Goal: Check status: Check status

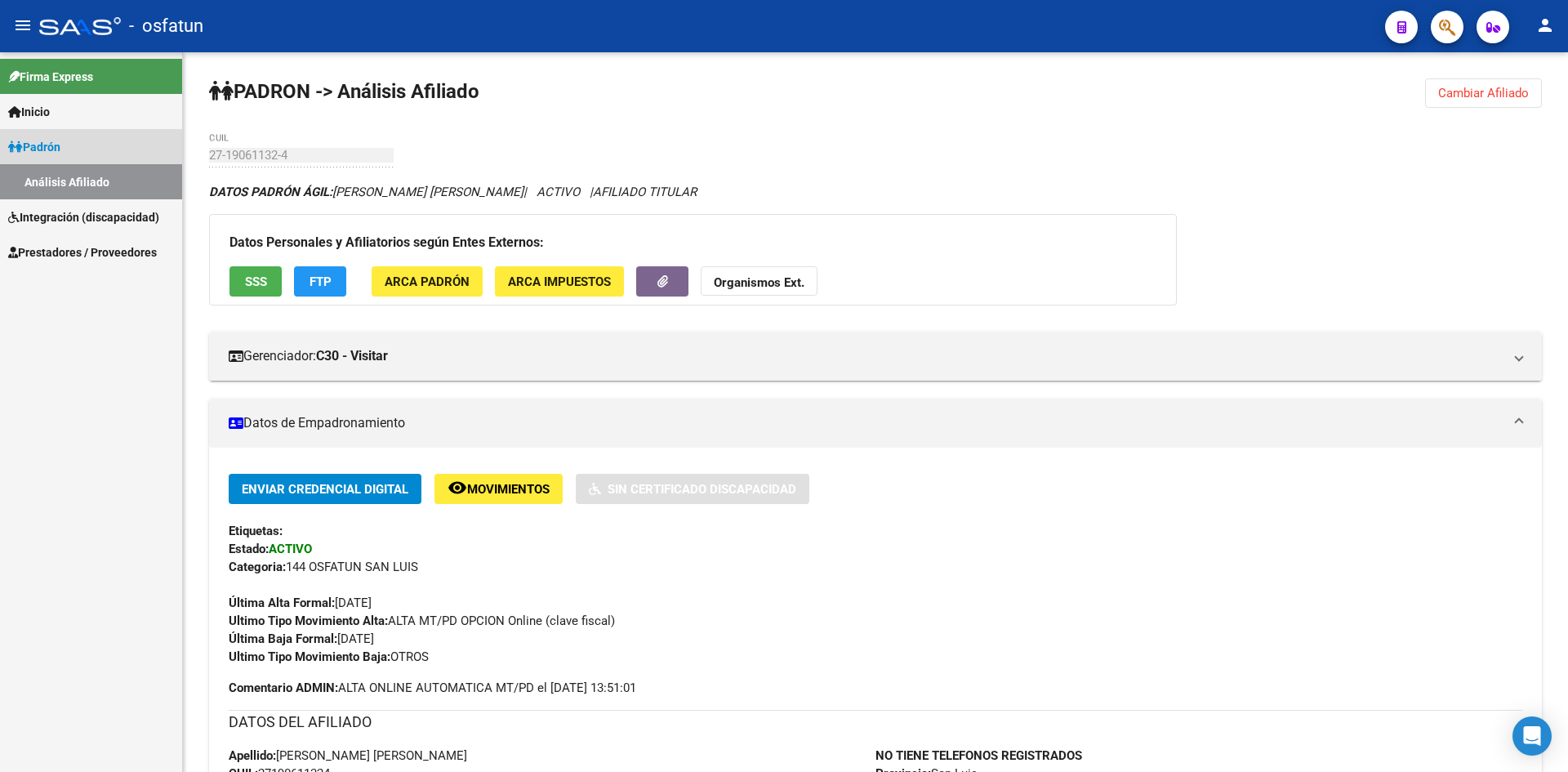
click at [79, 153] on link "Padrón" at bounding box center [91, 146] width 182 height 35
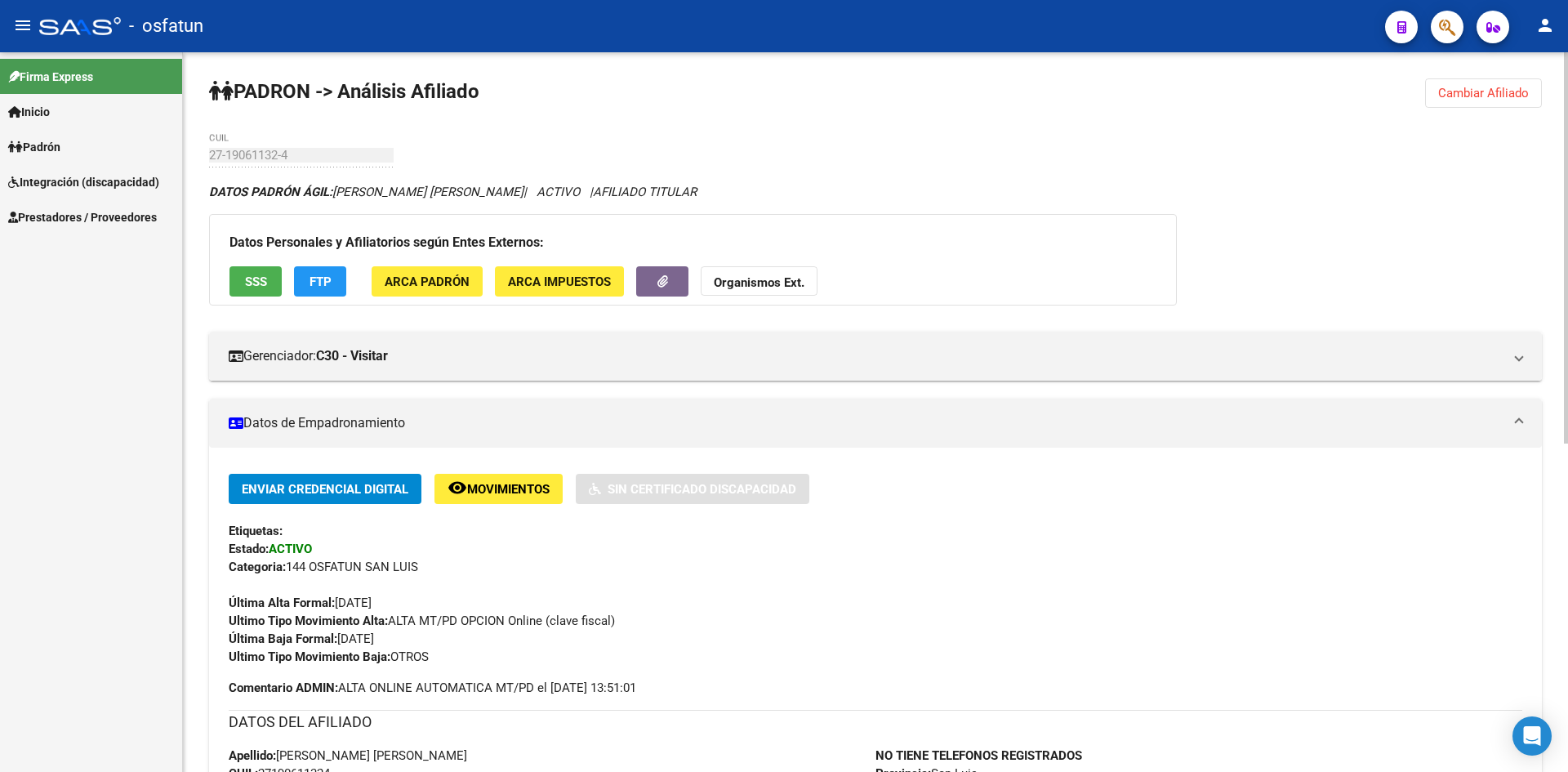
drag, startPoint x: 1475, startPoint y: 95, endPoint x: 1456, endPoint y: 111, distance: 24.8
click at [1476, 94] on span "Cambiar Afiliado" at bounding box center [1484, 93] width 91 height 14
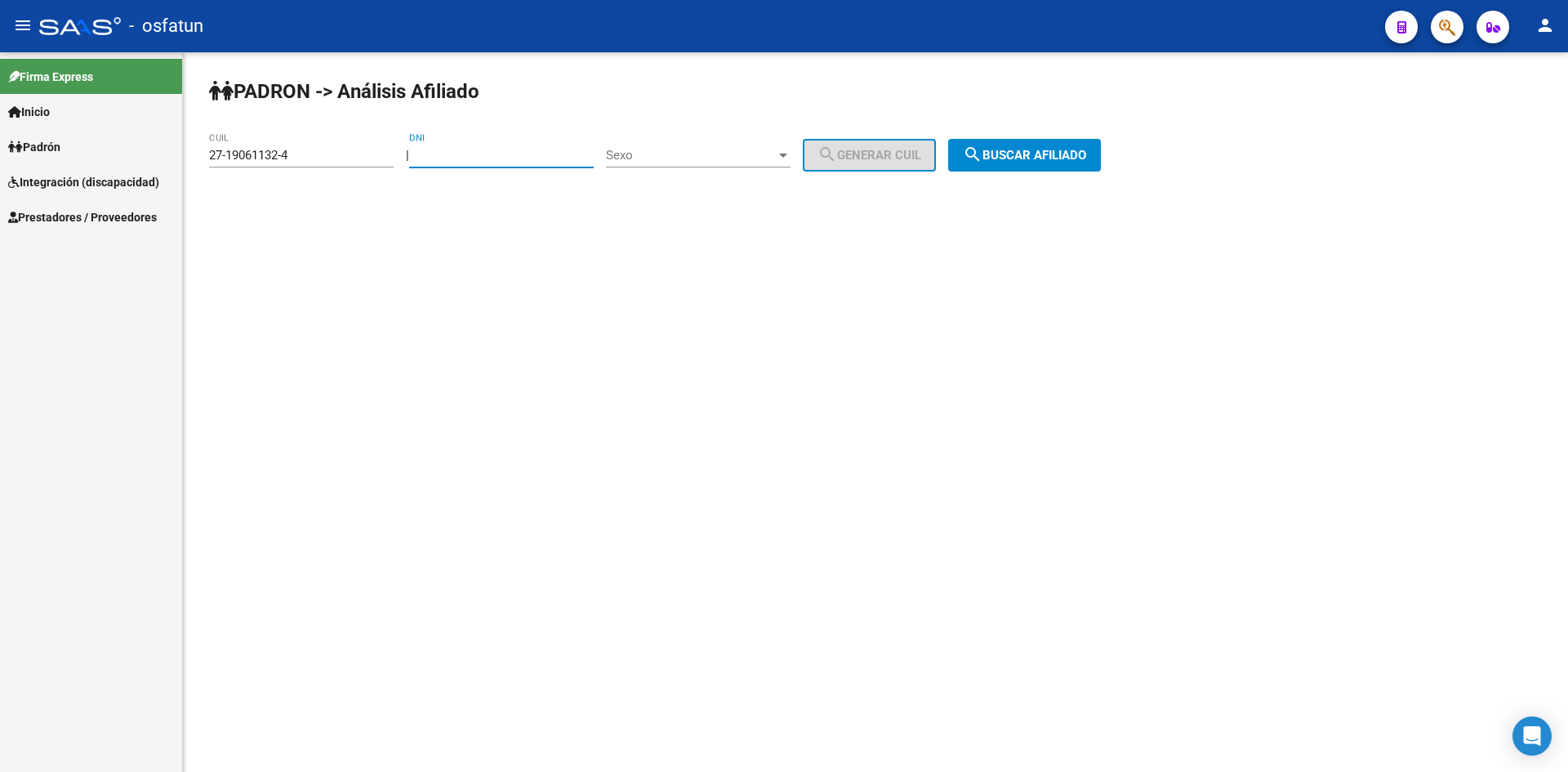
click at [500, 148] on input "DNI" at bounding box center [501, 155] width 185 height 14
drag, startPoint x: 302, startPoint y: 150, endPoint x: 77, endPoint y: 121, distance: 226.9
click at [79, 121] on mat-sidenav-container "Firma Express Inicio Calendario SSS Instructivos Contacto OS [PERSON_NAME] Anál…" at bounding box center [784, 412] width 1568 height 719
drag, startPoint x: 426, startPoint y: 154, endPoint x: 528, endPoint y: 151, distance: 102.0
click at [528, 151] on input "DNI" at bounding box center [501, 155] width 185 height 14
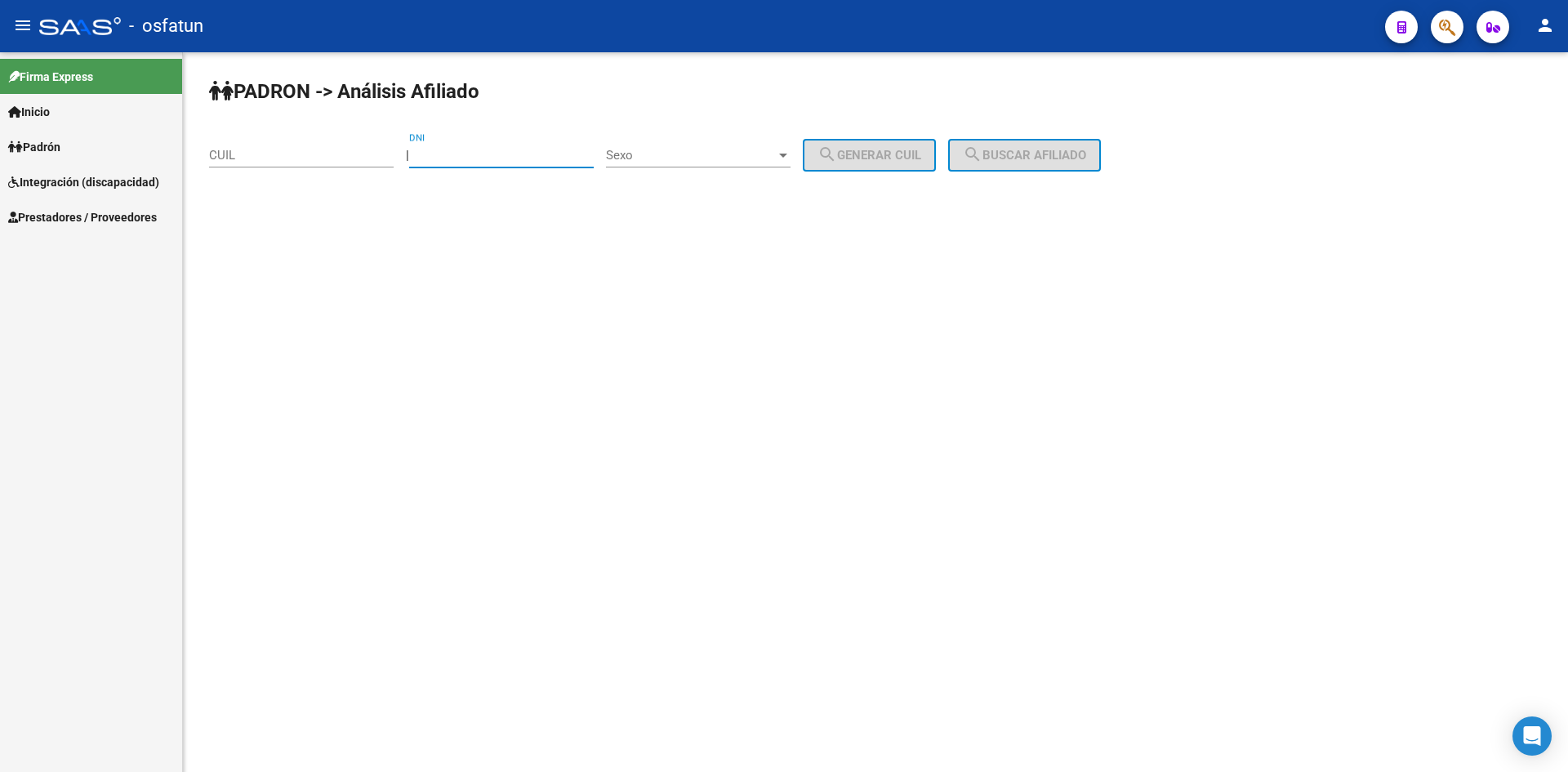
paste input "30122469"
type input "30122469"
click at [662, 159] on span "Sexo" at bounding box center [692, 155] width 170 height 14
click at [696, 159] on span "Masculino" at bounding box center [716, 155] width 185 height 36
click at [834, 157] on button "search Generar CUIL" at bounding box center [869, 155] width 133 height 33
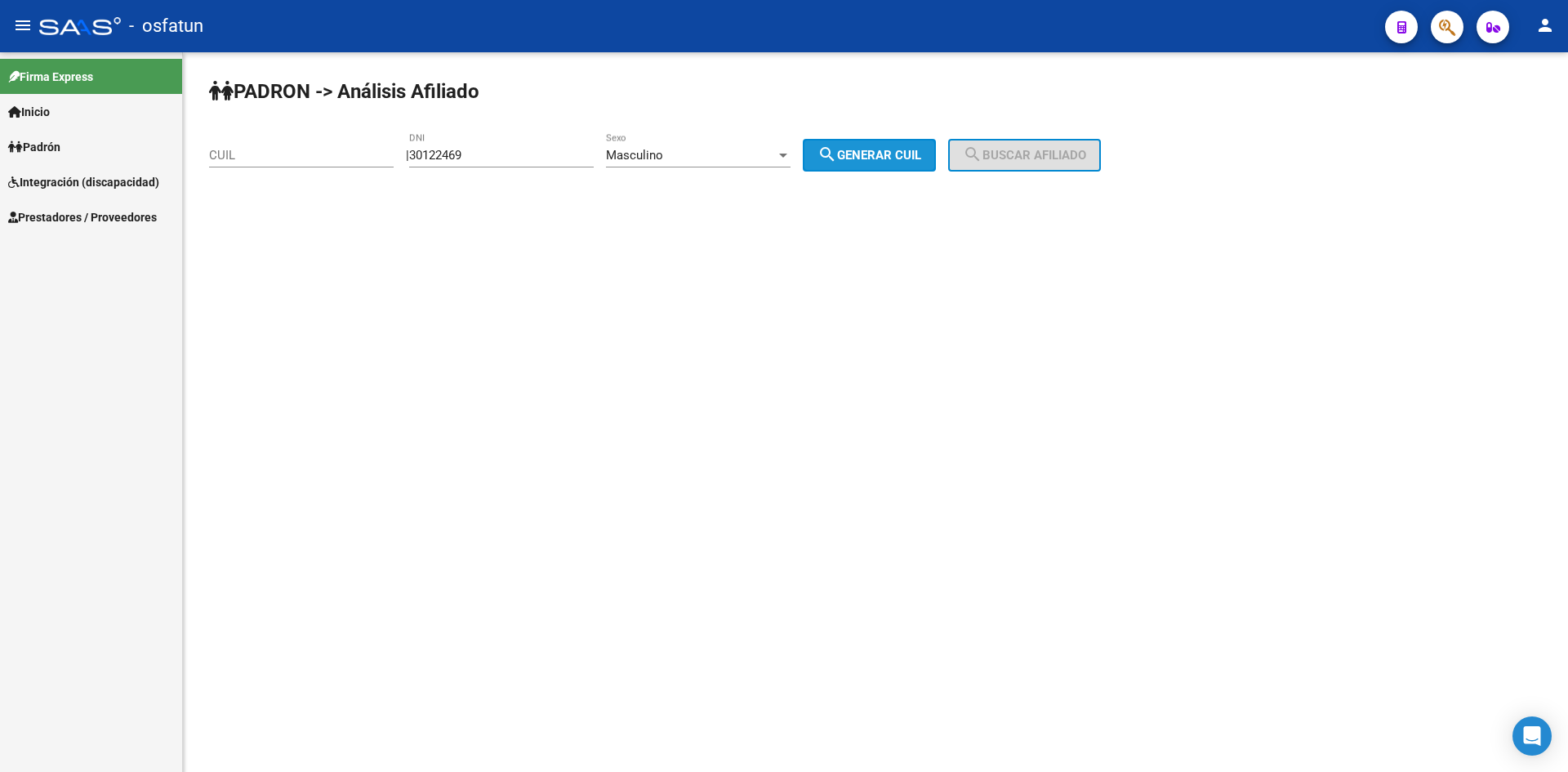
type input "23-30122469-9"
click at [1071, 153] on span "search Buscar afiliado" at bounding box center [1025, 155] width 123 height 14
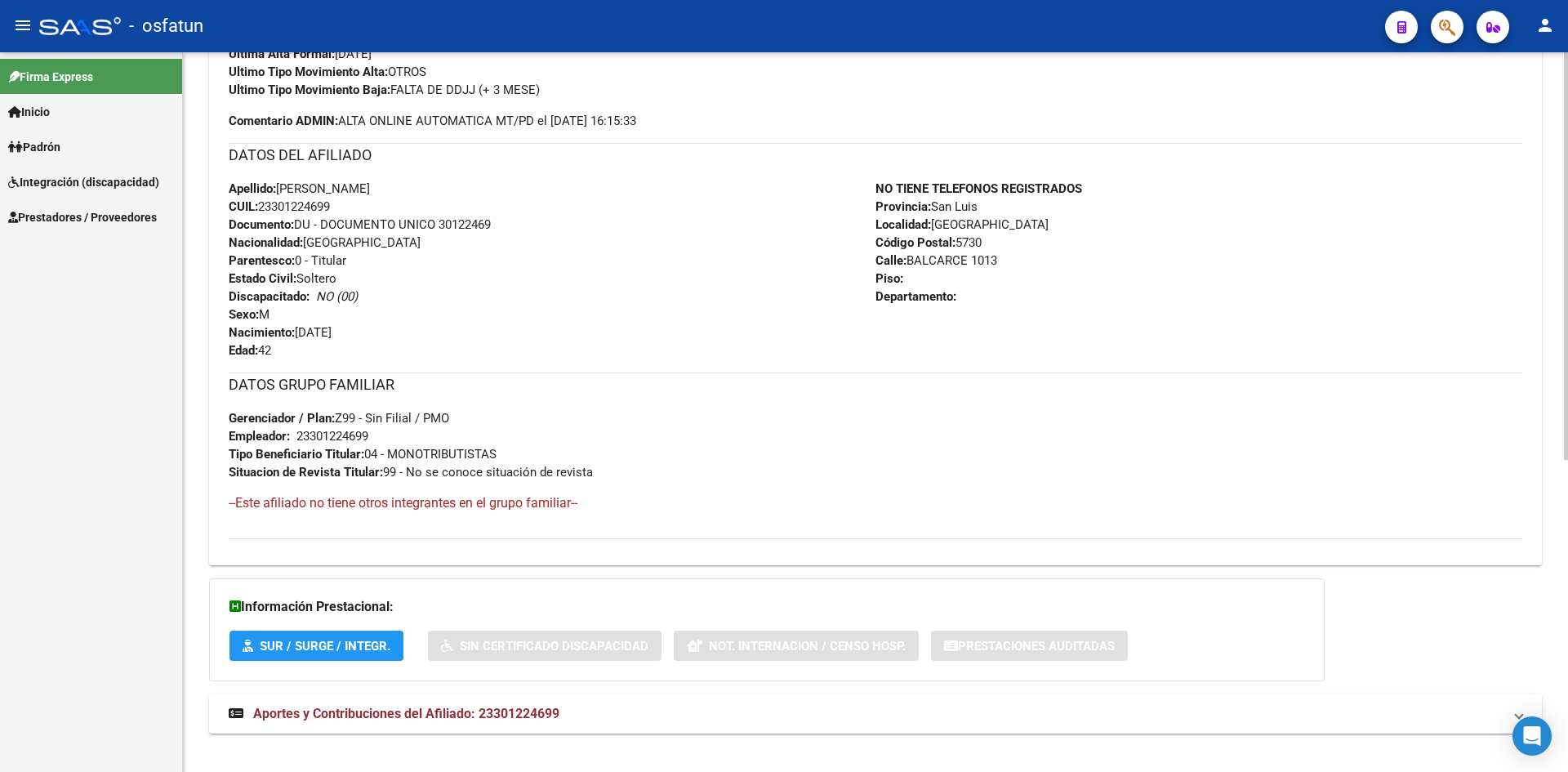
scroll to position [550, 0]
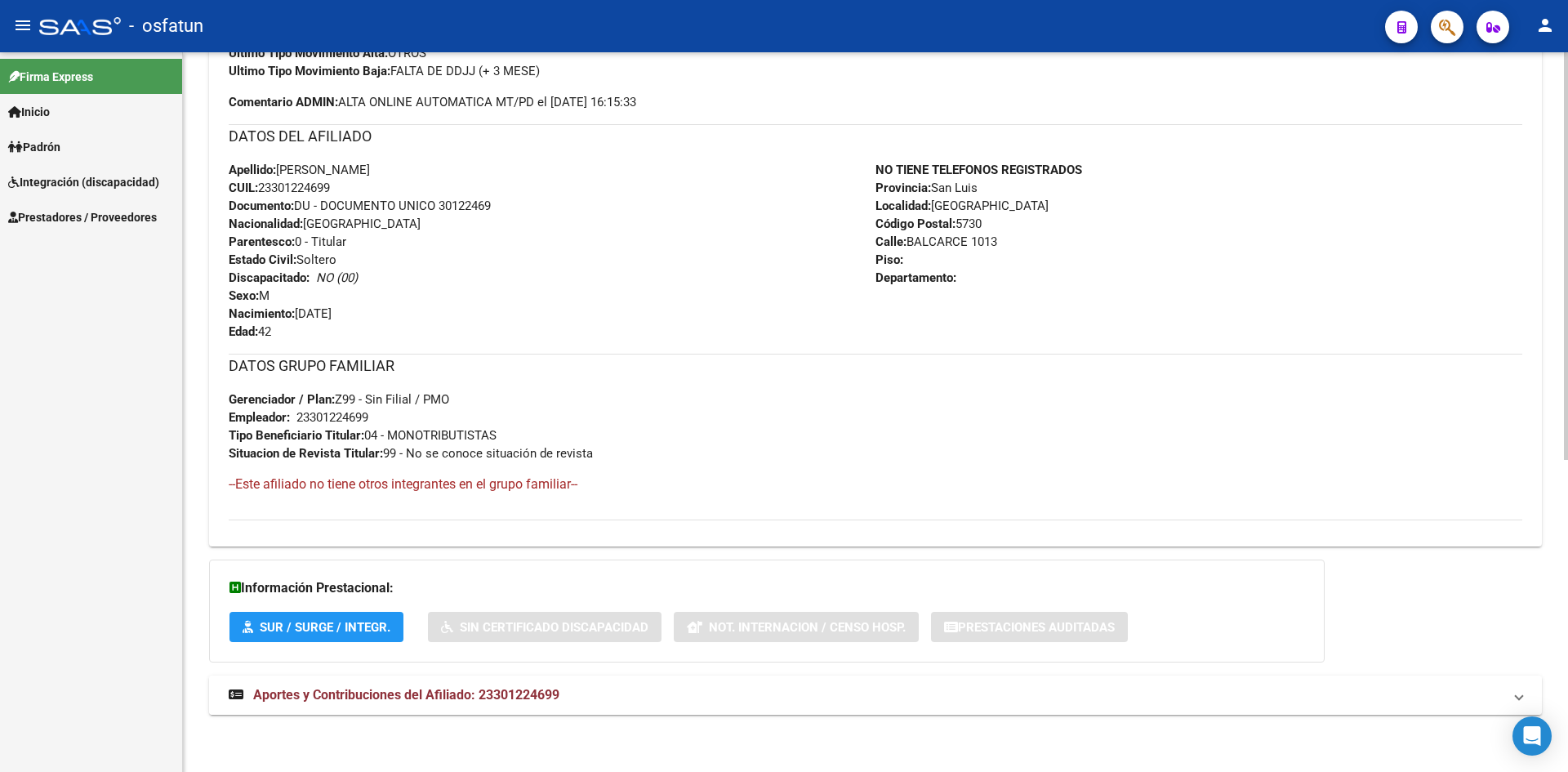
click at [505, 706] on mat-expansion-panel-header "Aportes y Contribuciones del Afiliado: 23301224699" at bounding box center [876, 695] width 1334 height 39
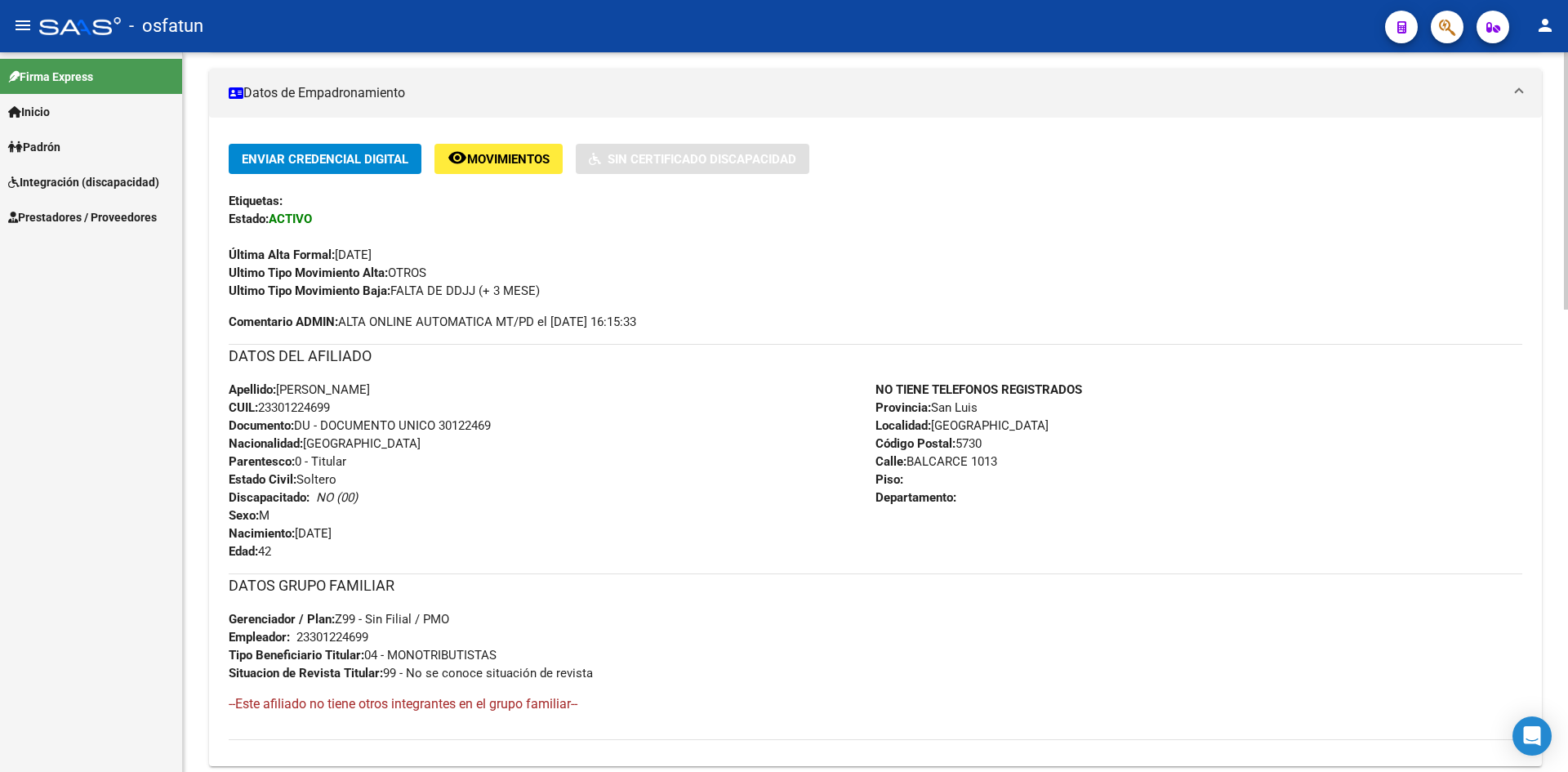
scroll to position [142, 0]
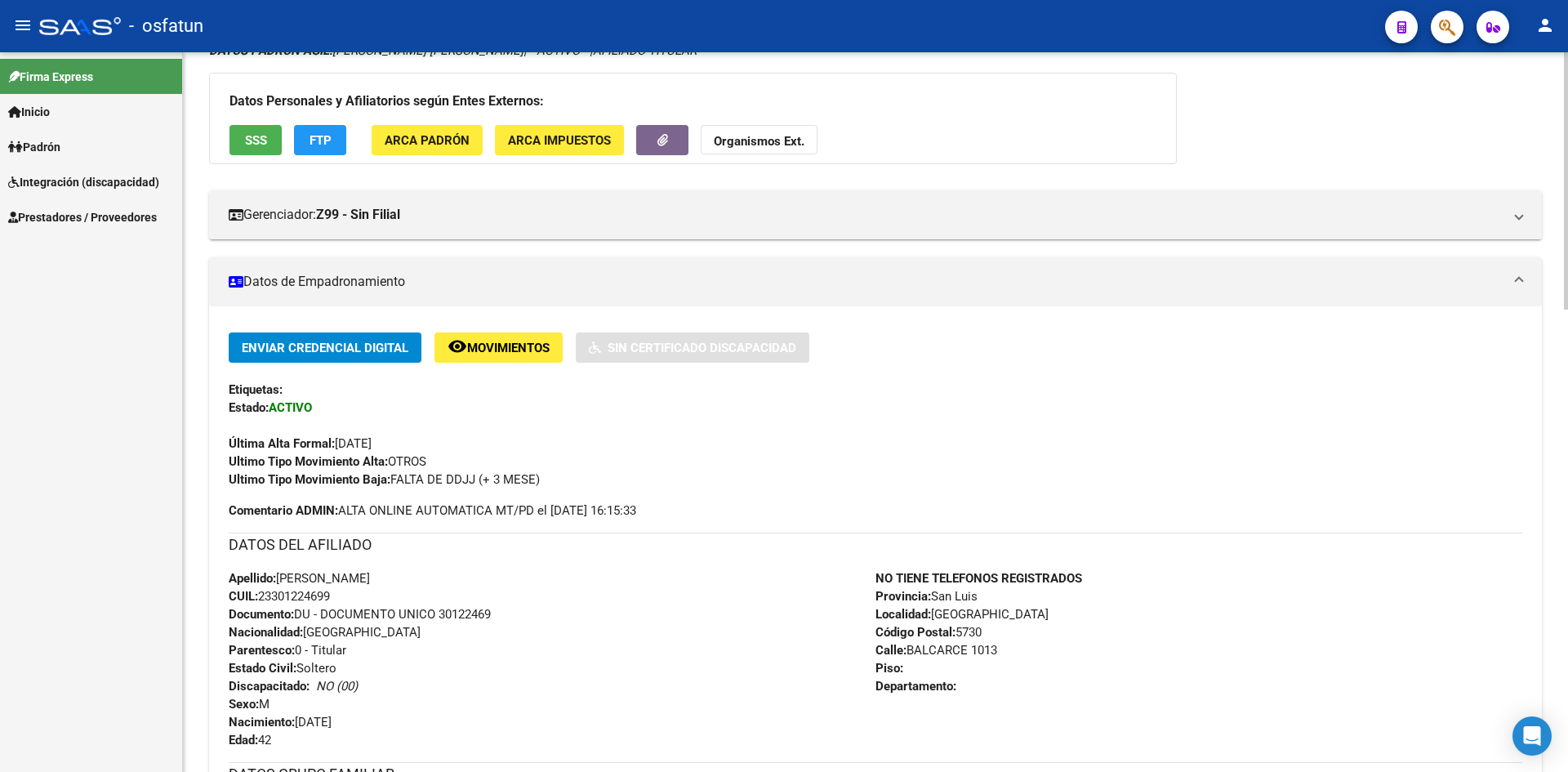
click at [778, 143] on strong "Organismos Ext." at bounding box center [759, 141] width 91 height 14
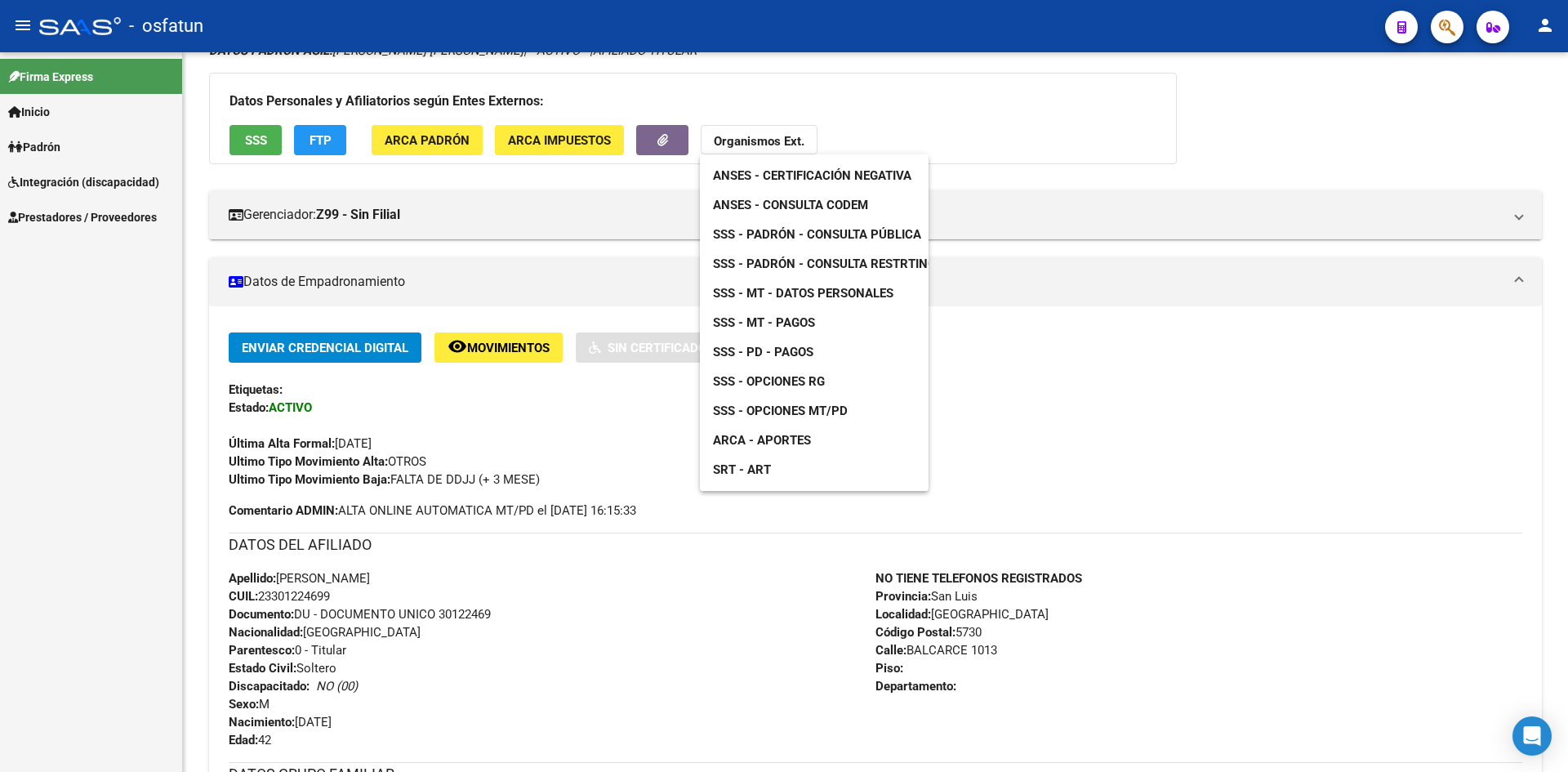
click at [795, 323] on span "SSS - MT - Pagos" at bounding box center [763, 322] width 102 height 14
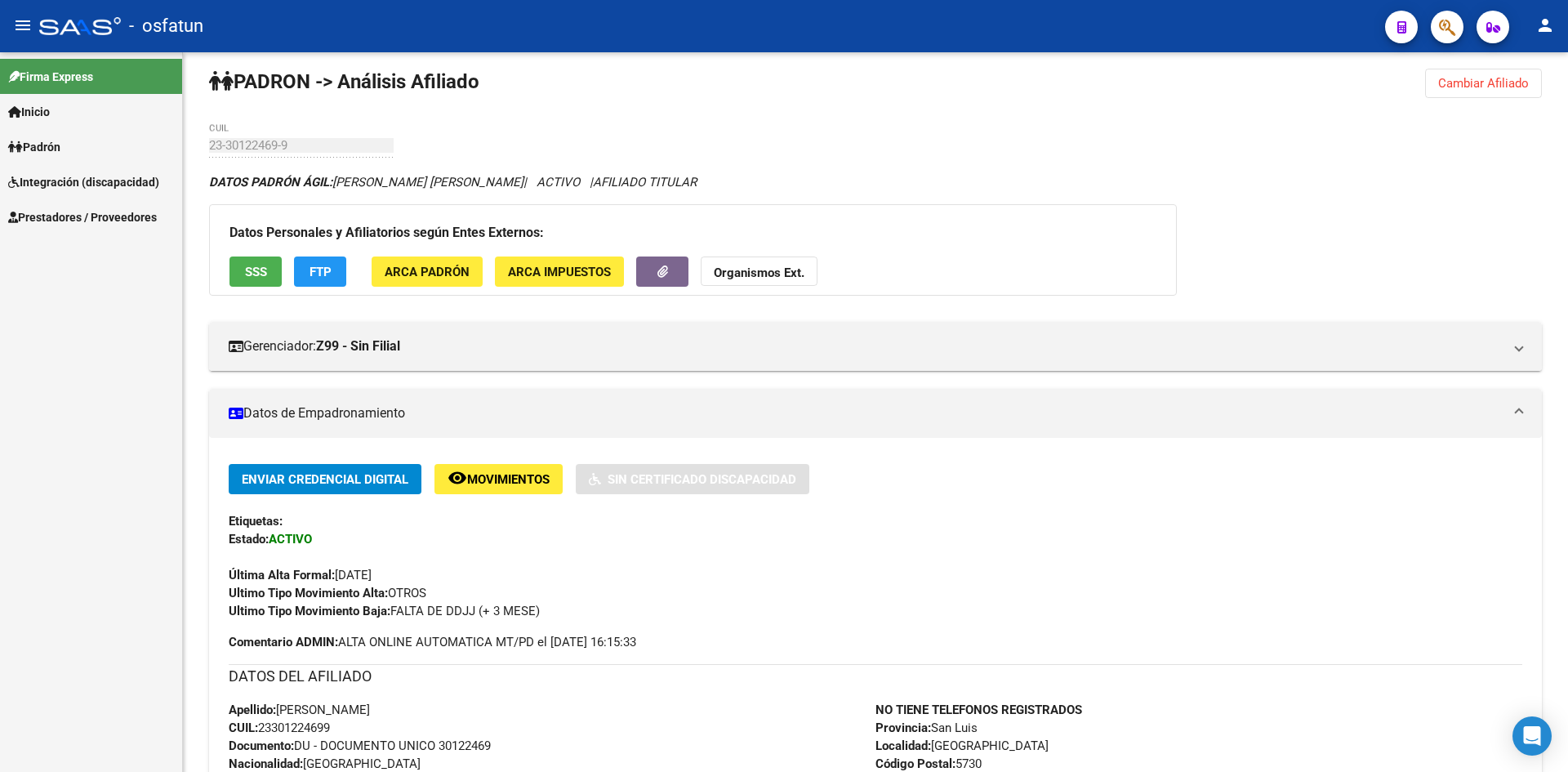
scroll to position [0, 0]
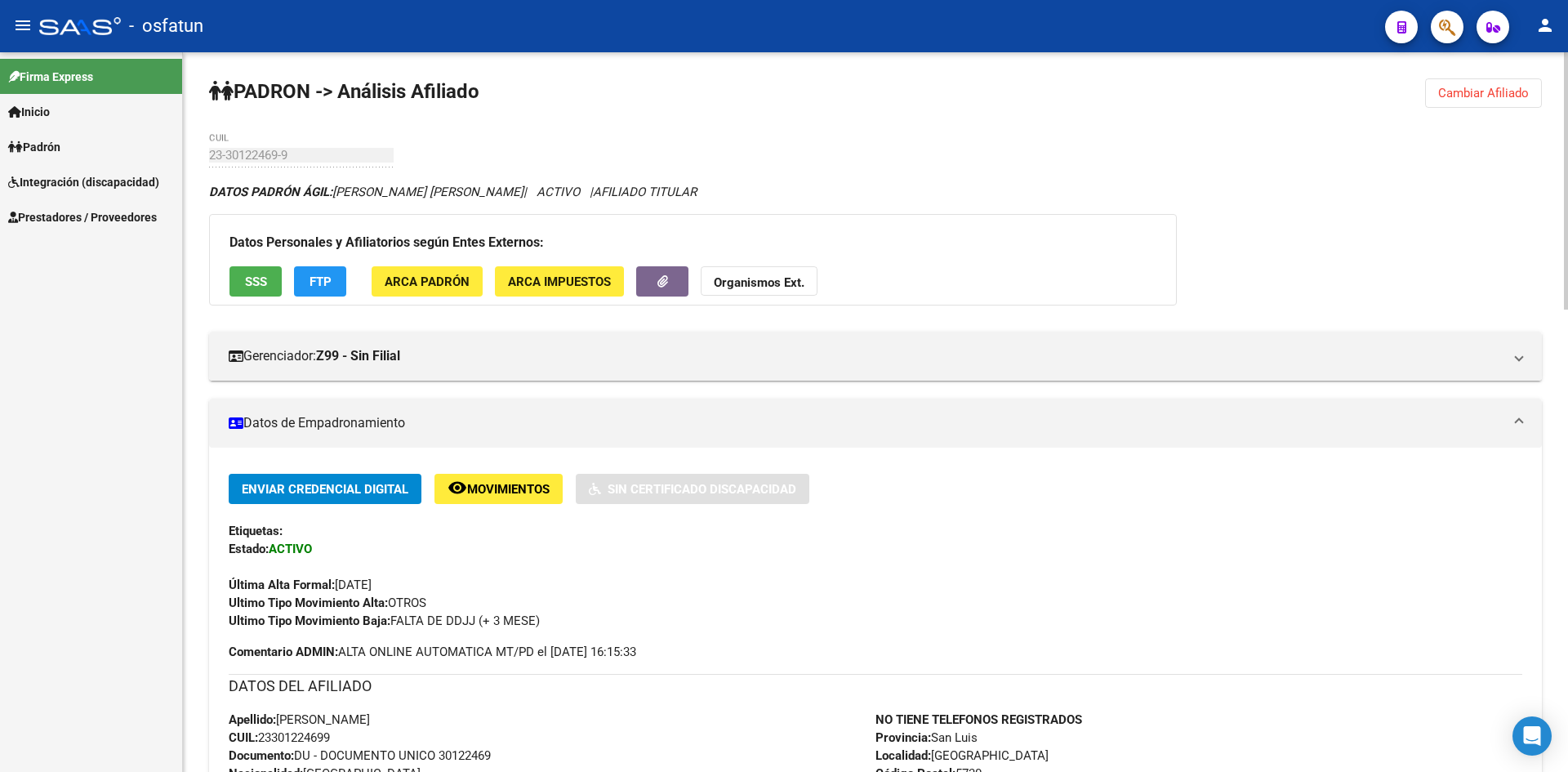
click at [276, 146] on div "23-30122469-9 CUIL" at bounding box center [301, 149] width 185 height 35
click at [276, 148] on div "23-30122469-9 CUIL" at bounding box center [301, 149] width 185 height 35
drag, startPoint x: 277, startPoint y: 154, endPoint x: 523, endPoint y: 169, distance: 246.5
click at [753, 284] on strong "Organismos Ext." at bounding box center [759, 282] width 91 height 14
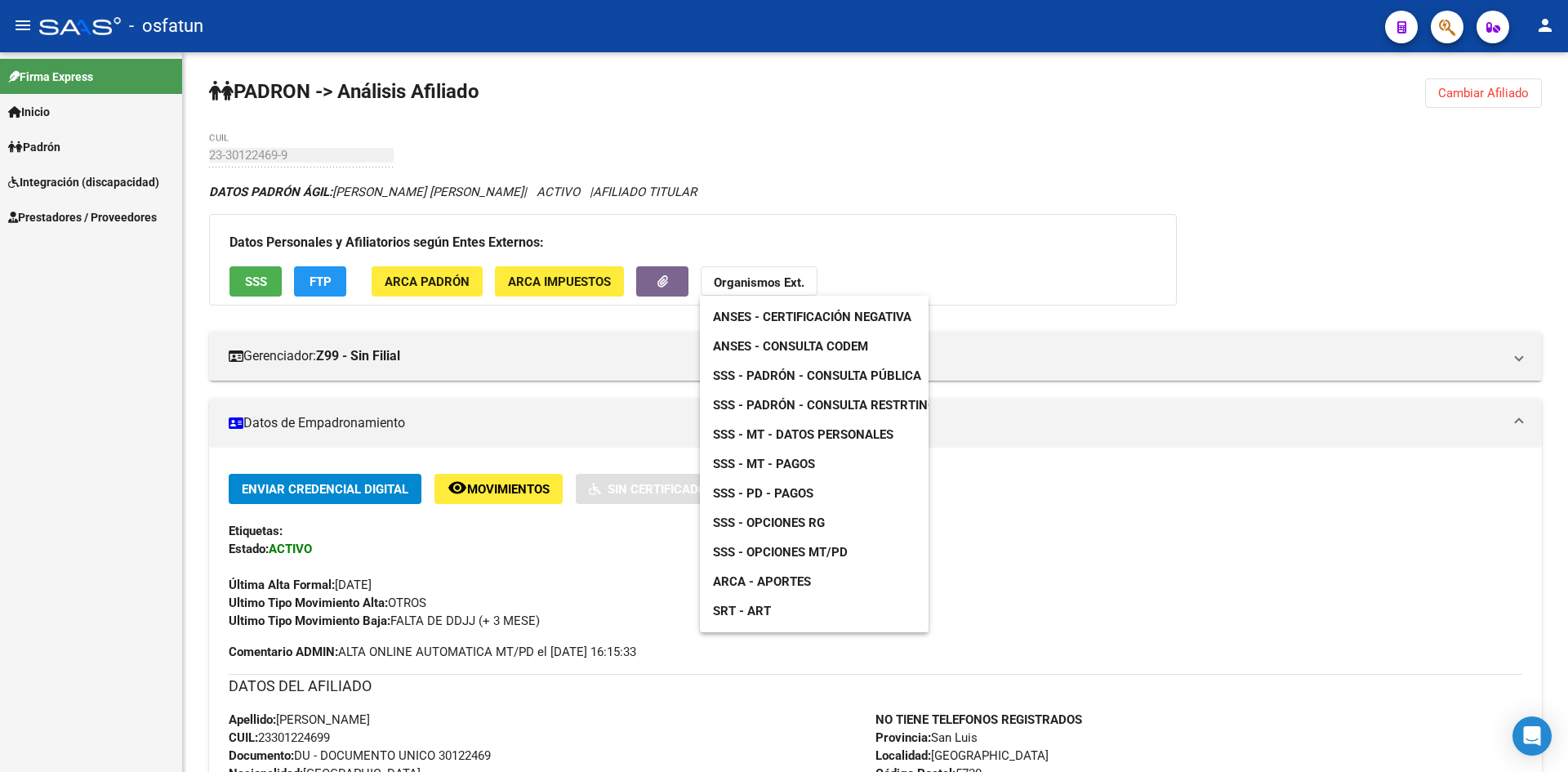
click at [845, 376] on span "SSS - Padrón - Consulta Pública" at bounding box center [817, 375] width 209 height 14
